Goal: Transaction & Acquisition: Subscribe to service/newsletter

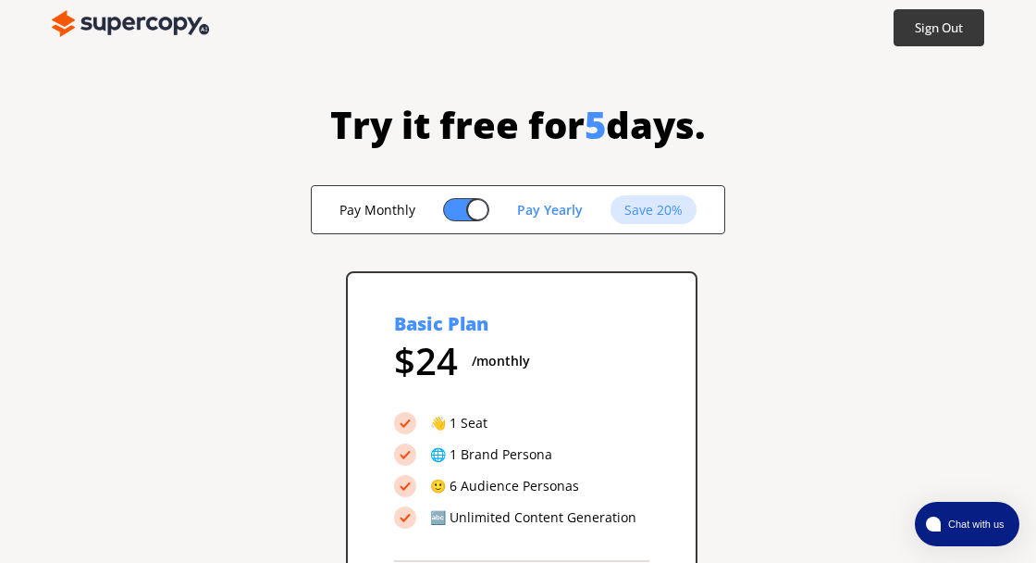
scroll to position [4, 0]
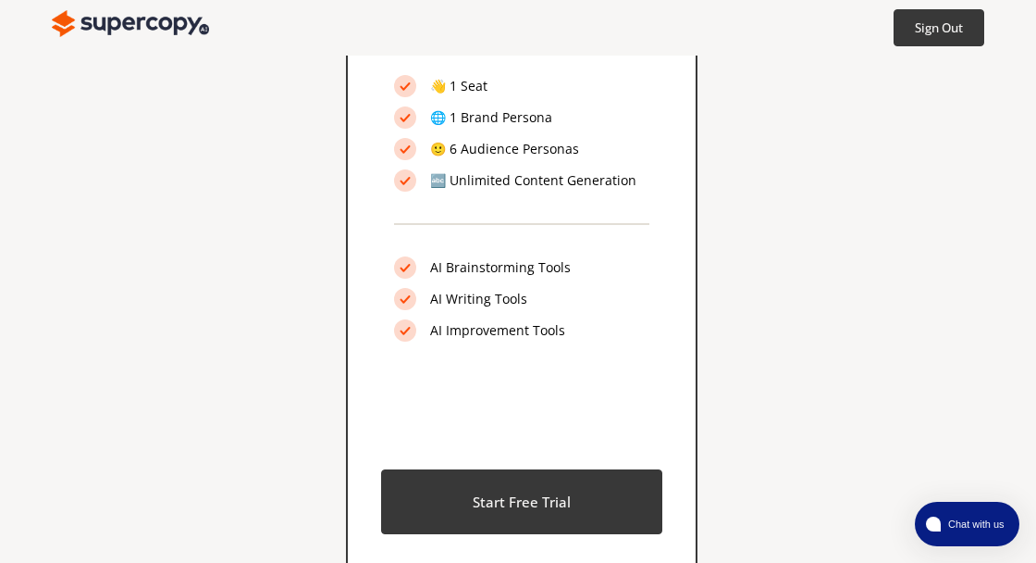
click at [621, 484] on button "Start Free Trial" at bounding box center [521, 501] width 281 height 65
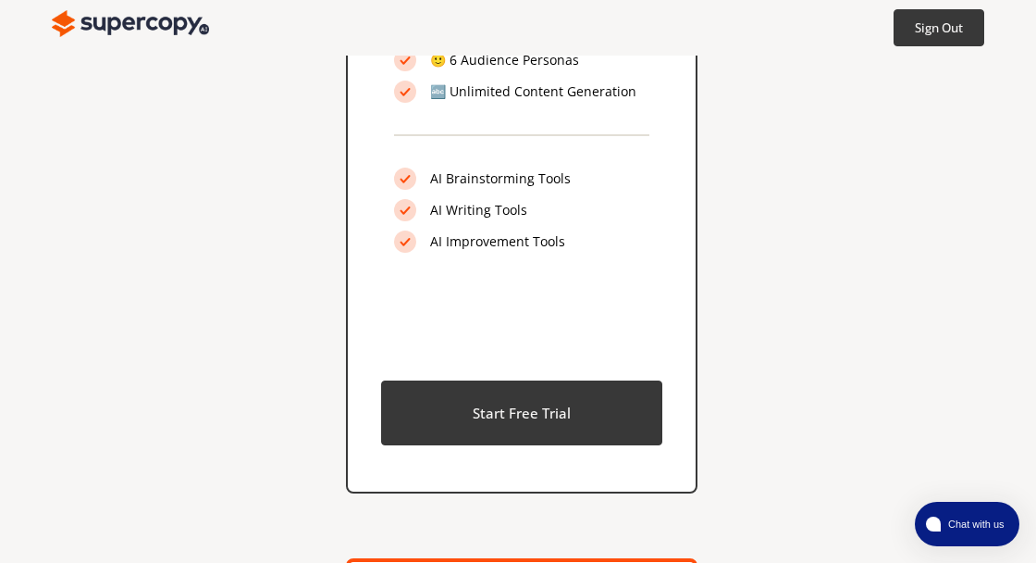
click at [609, 423] on button "Start Free Trial" at bounding box center [521, 412] width 281 height 65
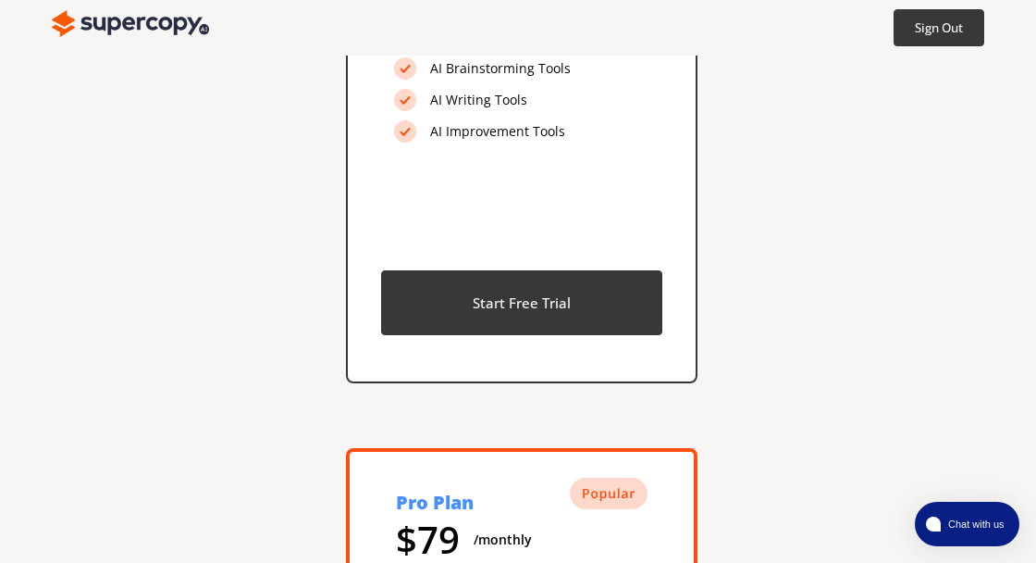
scroll to position [663, 0]
